Goal: Transaction & Acquisition: Purchase product/service

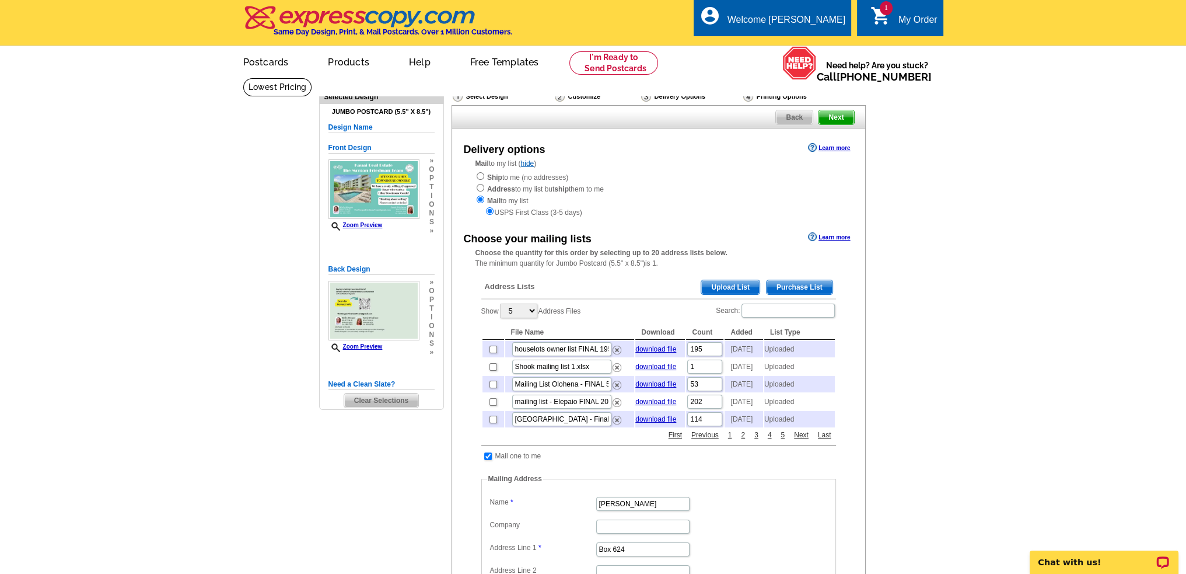
click at [719, 287] on span "Upload List" at bounding box center [730, 287] width 58 height 14
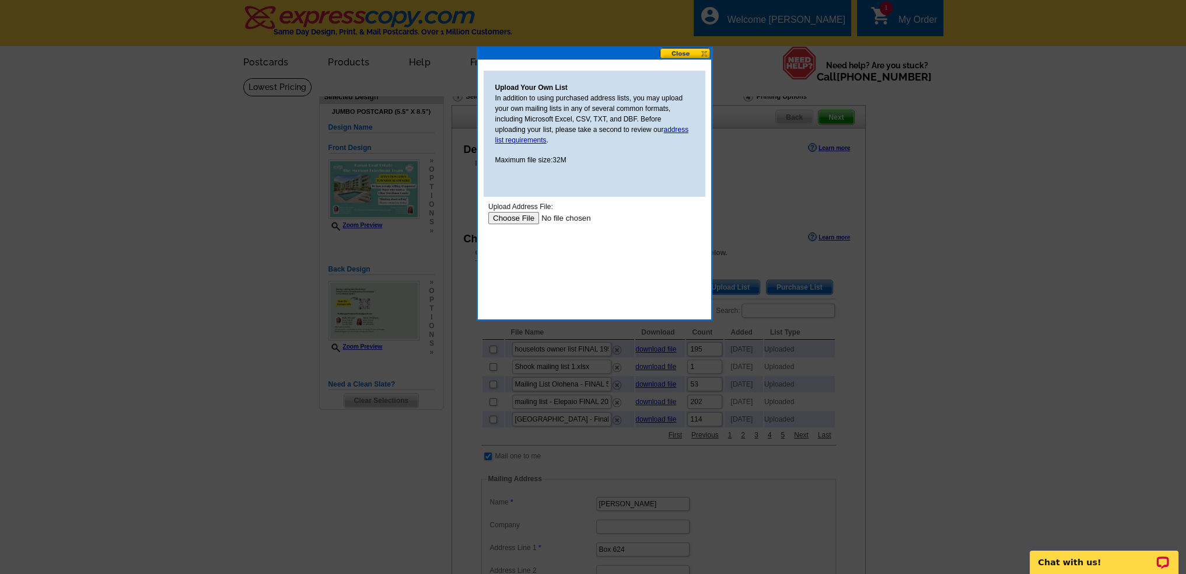
click at [511, 216] on input "file" at bounding box center [562, 218] width 148 height 12
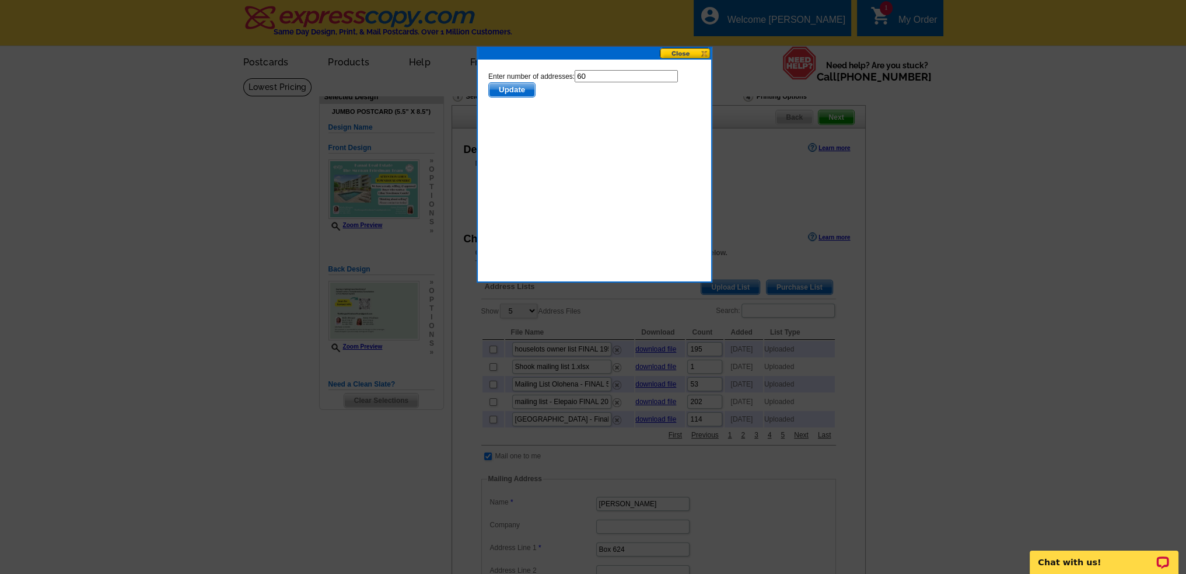
drag, startPoint x: 593, startPoint y: 76, endPoint x: 556, endPoint y: 78, distance: 37.4
click at [556, 78] on form "Enter number of addresses: 60 Update" at bounding box center [594, 83] width 212 height 27
type input "59"
click at [520, 87] on span "Update" at bounding box center [511, 90] width 46 height 14
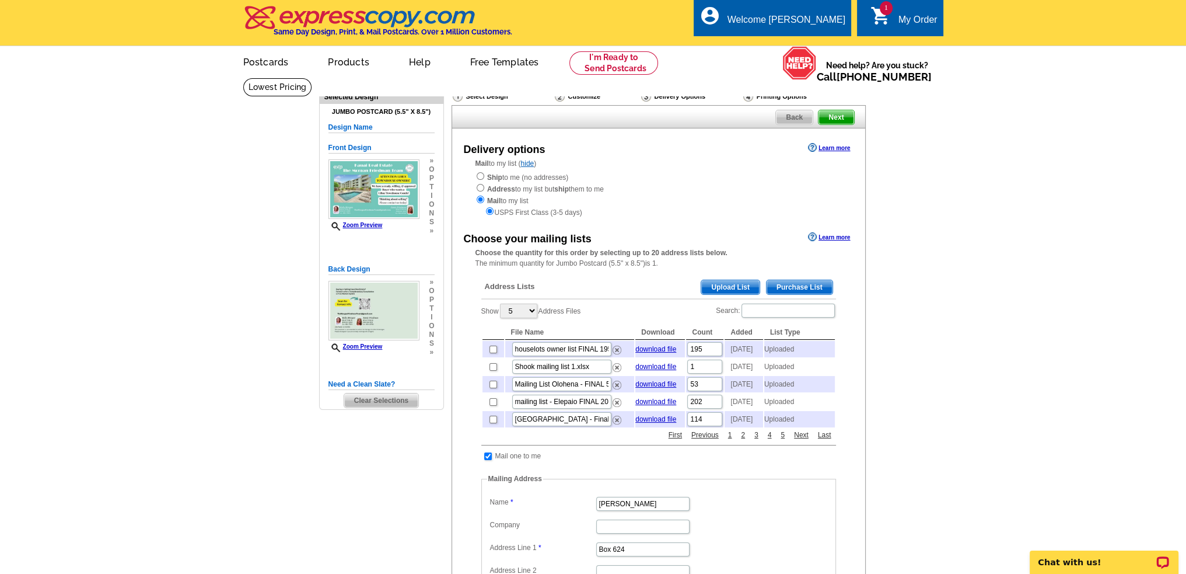
scroll to position [78, 0]
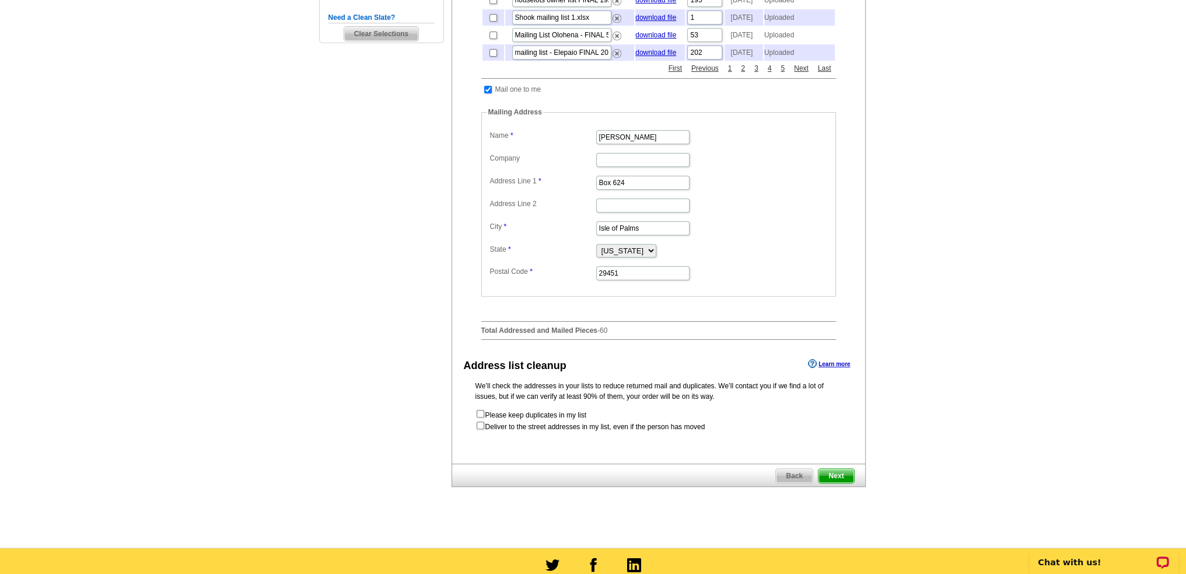
scroll to position [389, 0]
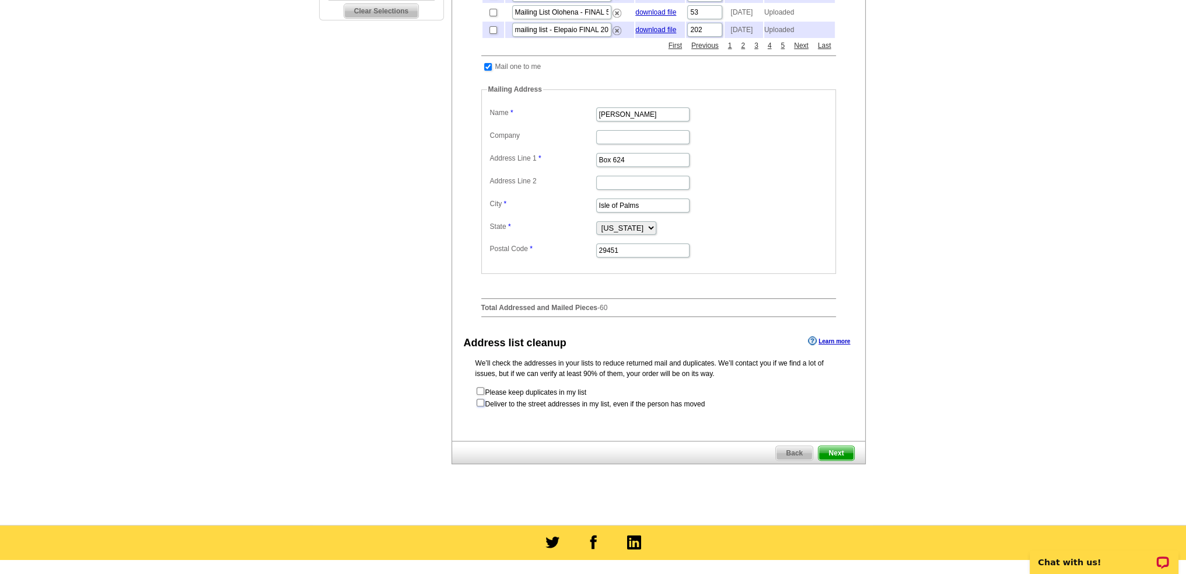
click at [481, 406] on input "checkbox" at bounding box center [481, 402] width 8 height 8
checkbox input "true"
radio input "true"
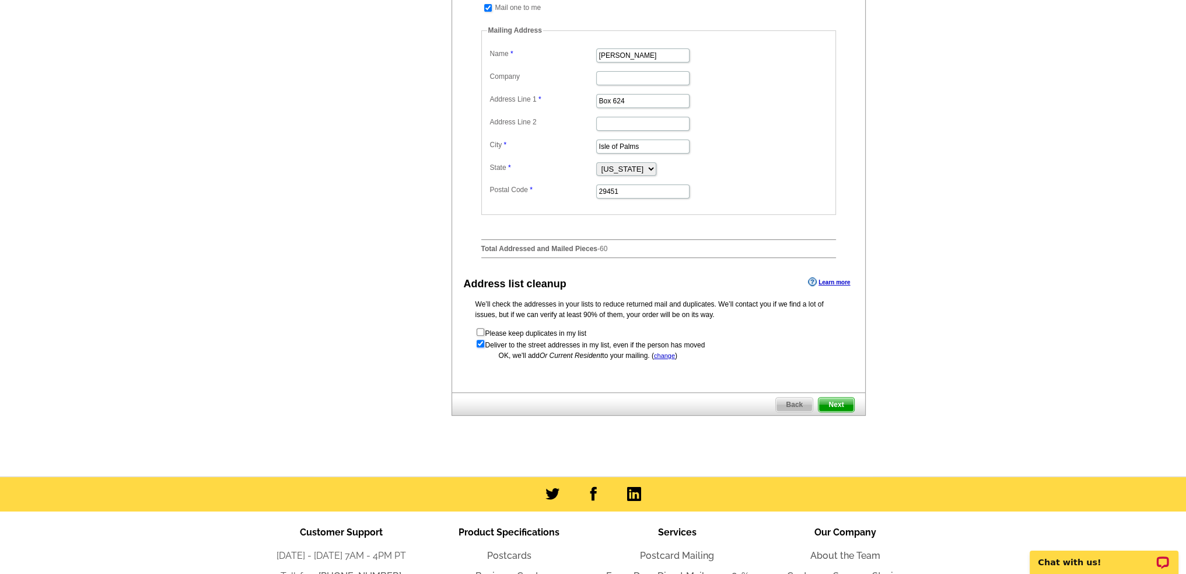
scroll to position [467, 0]
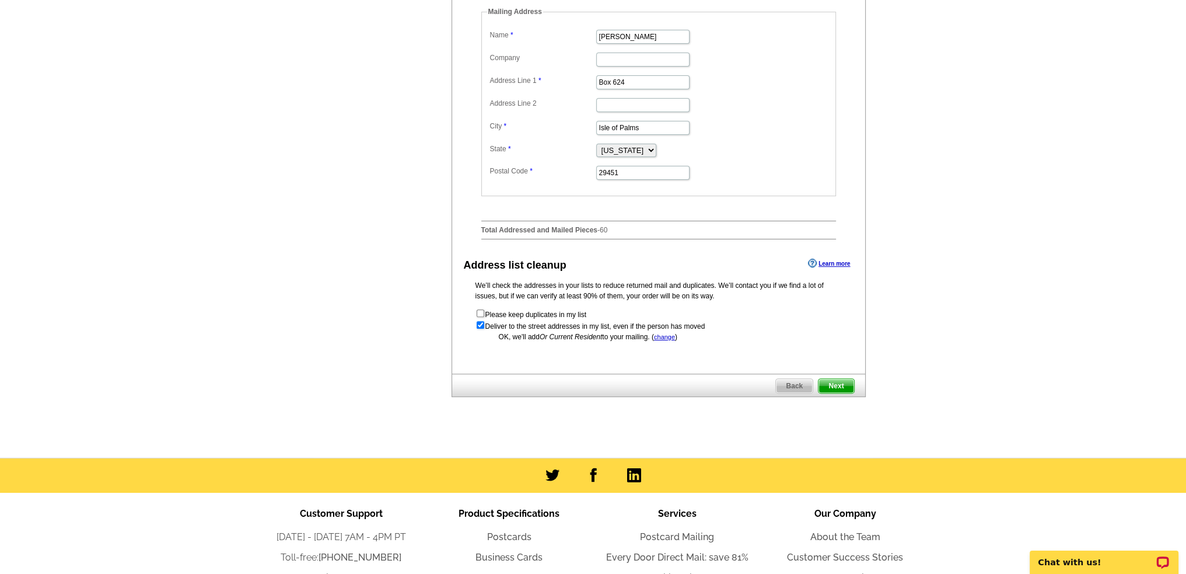
click at [840, 393] on span "Next" at bounding box center [836, 386] width 35 height 14
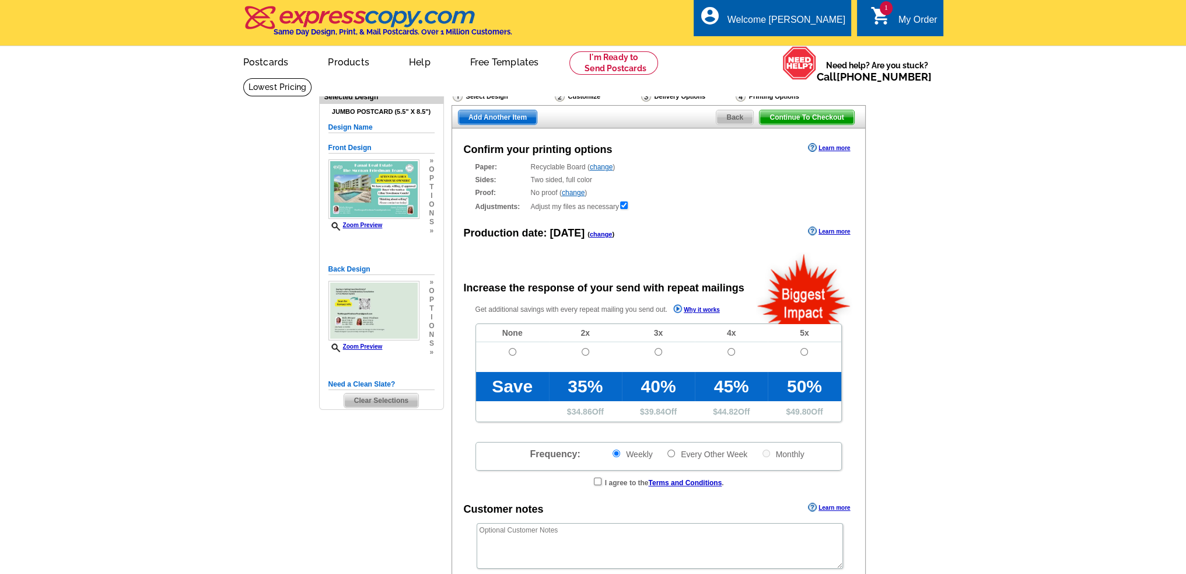
radio input "false"
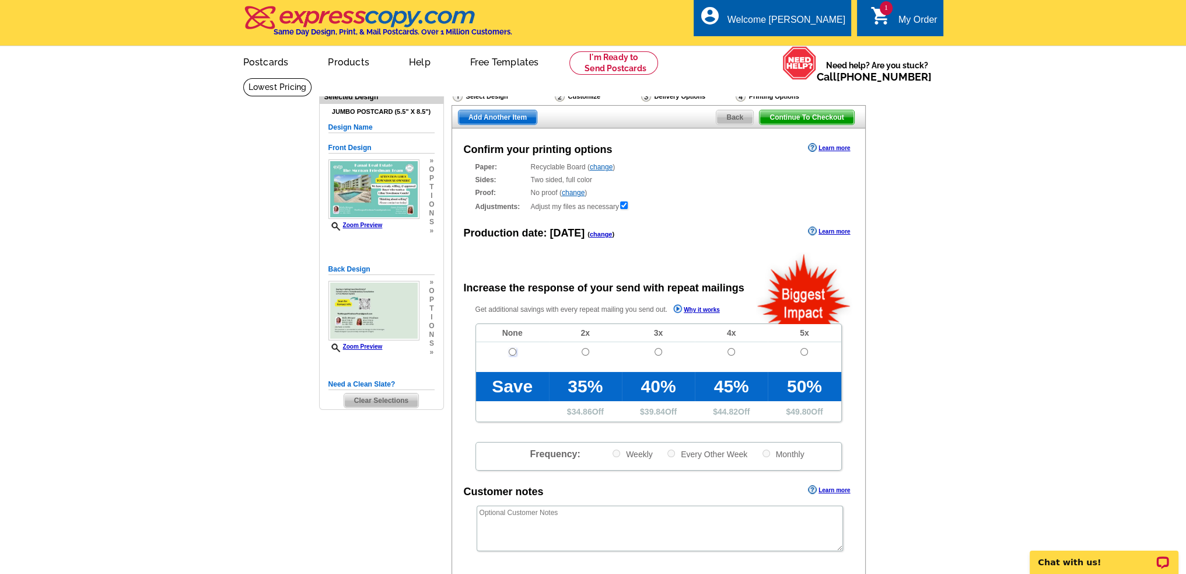
click at [512, 351] on input "radio" at bounding box center [513, 352] width 8 height 8
radio input "true"
click at [600, 166] on link "change" at bounding box center [601, 167] width 23 height 8
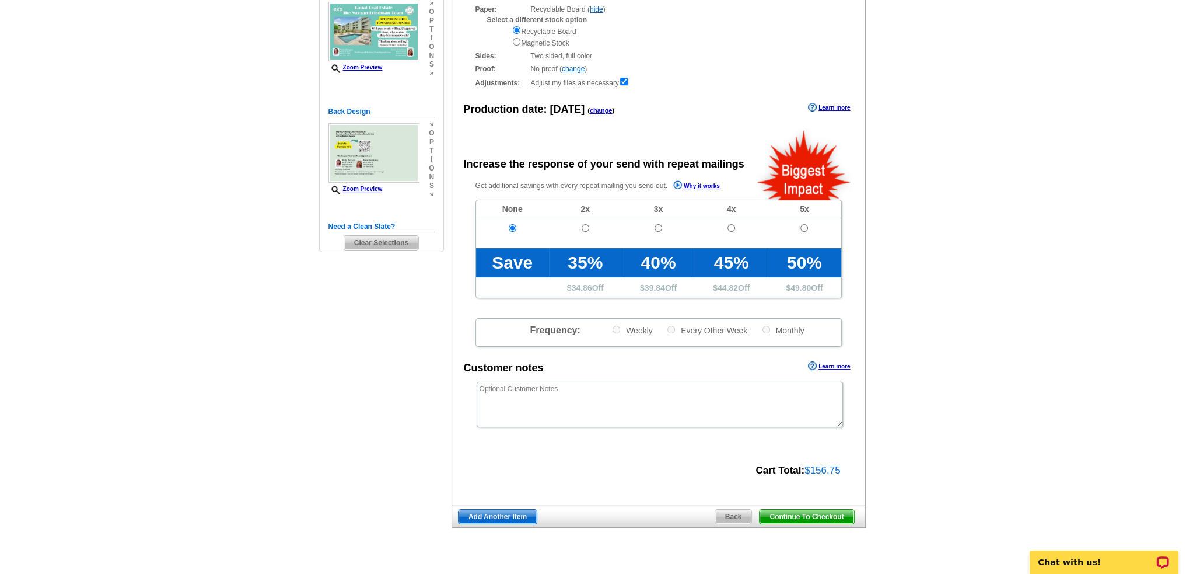
scroll to position [155, 0]
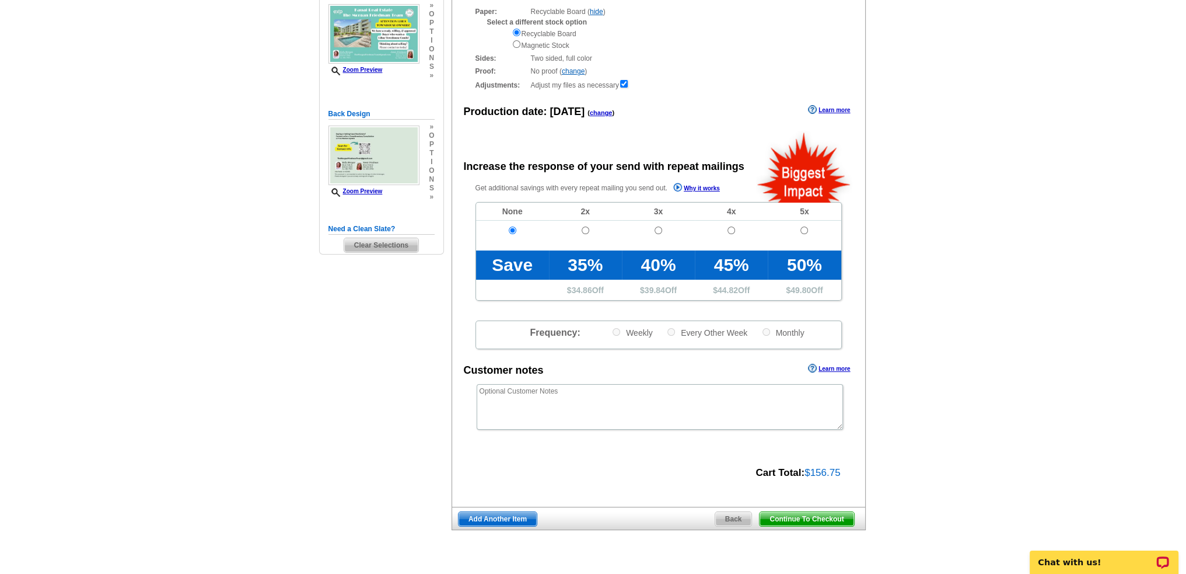
click at [792, 520] on span "Continue To Checkout" at bounding box center [807, 519] width 94 height 14
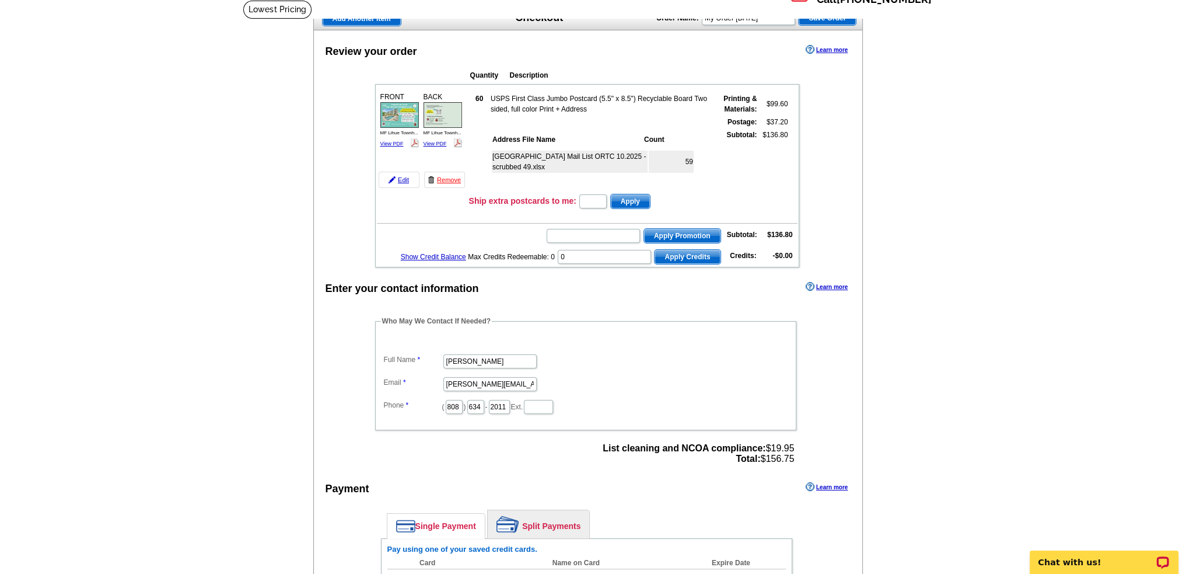
scroll to position [155, 0]
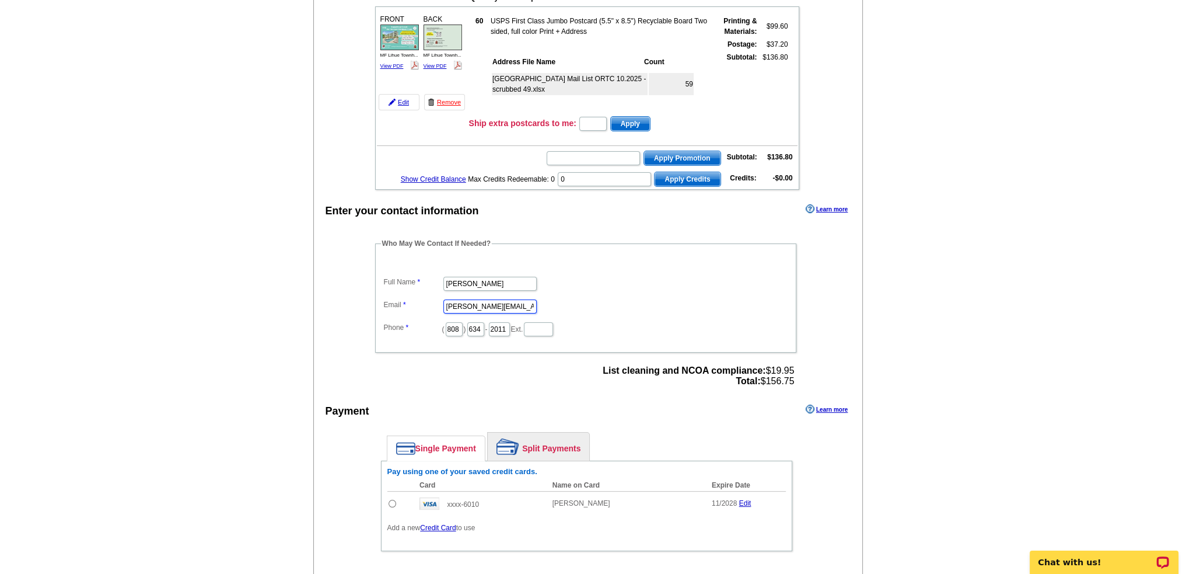
drag, startPoint x: 515, startPoint y: 297, endPoint x: 420, endPoint y: 298, distance: 94.5
click at [420, 298] on dl "Full Name Jamie Friedman Email jamiejoy@aloha.net Phone ( 808 ) 634 - 2011 Ext." at bounding box center [586, 297] width 410 height 79
type input "TheMorganFriedmanTeam@gmail.com"
click at [426, 373] on div "Who May We Contact If Needed? Full Name Jamie Friedman Email TheMorganFriedmanT…" at bounding box center [587, 314] width 470 height 152
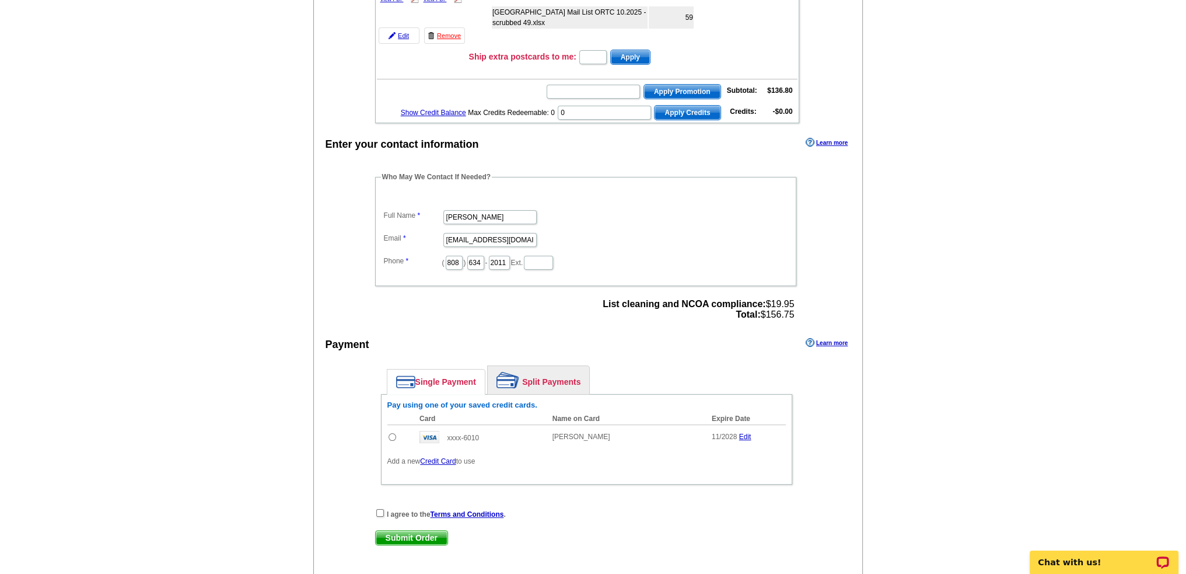
scroll to position [311, 0]
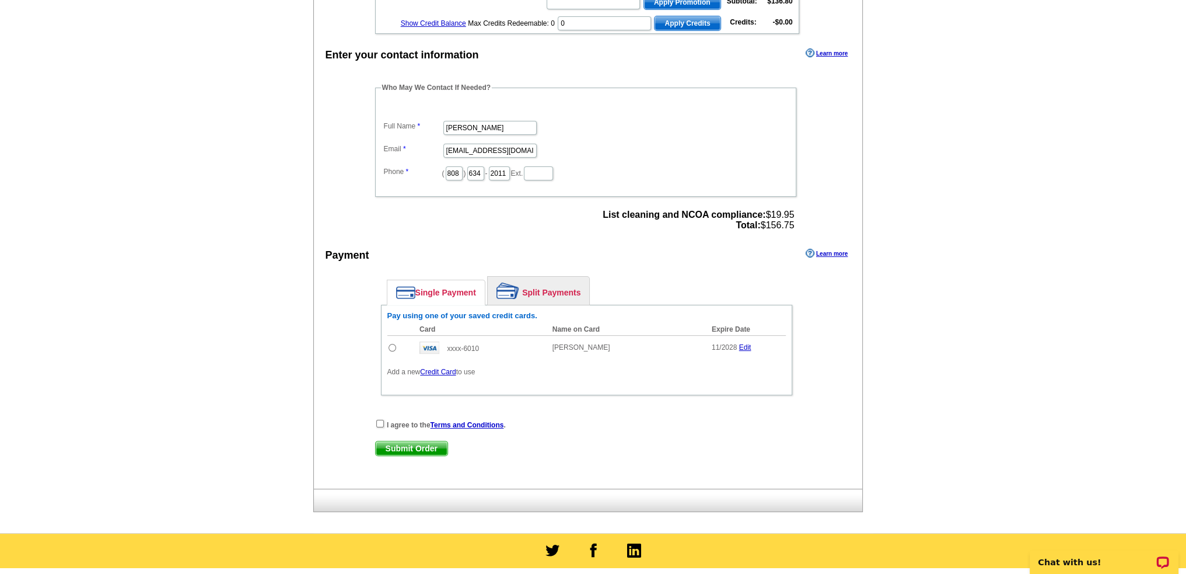
click at [387, 341] on td at bounding box center [400, 347] width 27 height 25
click at [391, 344] on input "radio" at bounding box center [393, 348] width 8 height 8
radio input "true"
click at [377, 419] on input "checkbox" at bounding box center [380, 423] width 8 height 8
checkbox input "true"
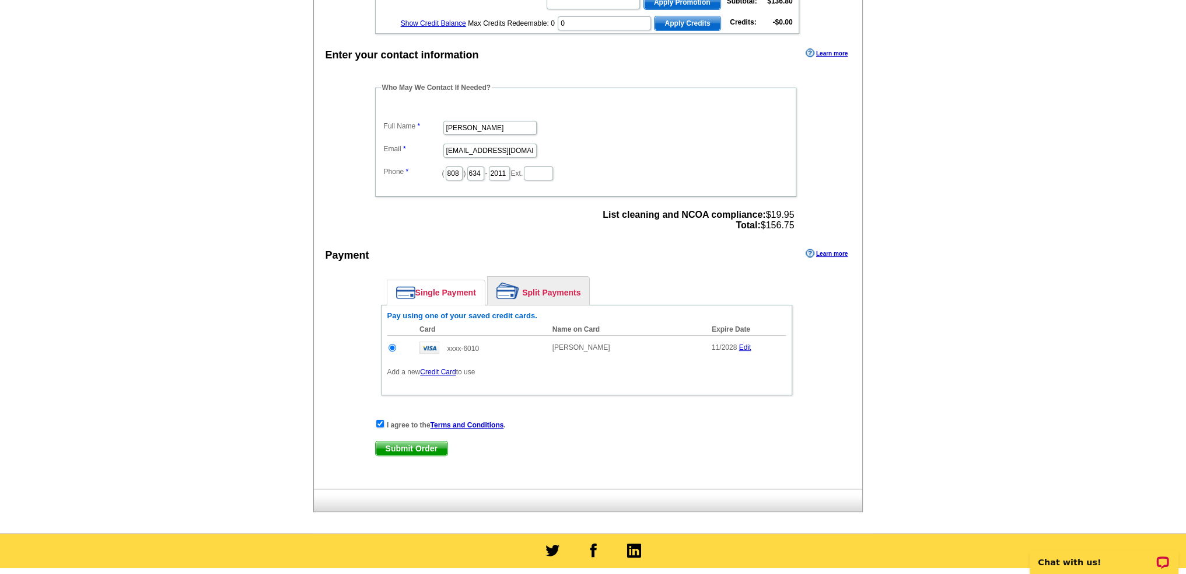
click at [414, 441] on span "Submit Order" at bounding box center [412, 448] width 72 height 14
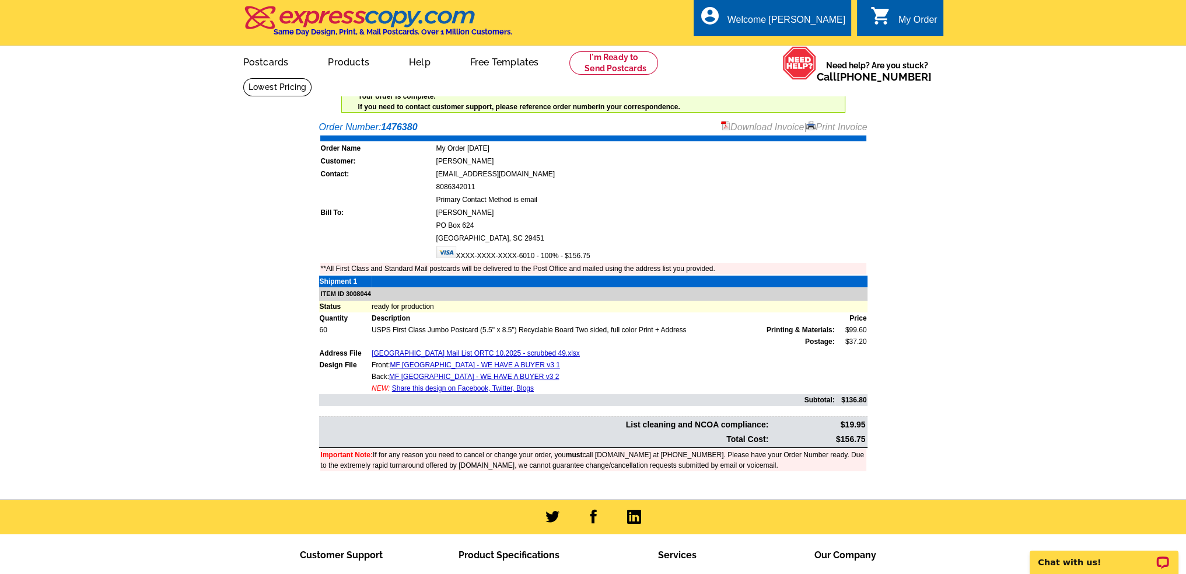
drag, startPoint x: 844, startPoint y: 128, endPoint x: 917, endPoint y: 492, distance: 370.8
click at [844, 128] on link "Print Invoice" at bounding box center [836, 127] width 61 height 10
